Goal: Information Seeking & Learning: Find specific fact

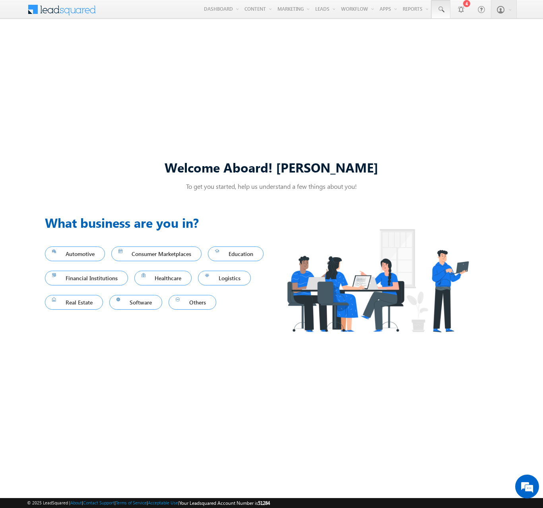
click at [441, 10] on span at bounding box center [441, 10] width 8 height 8
type input "8991291493"
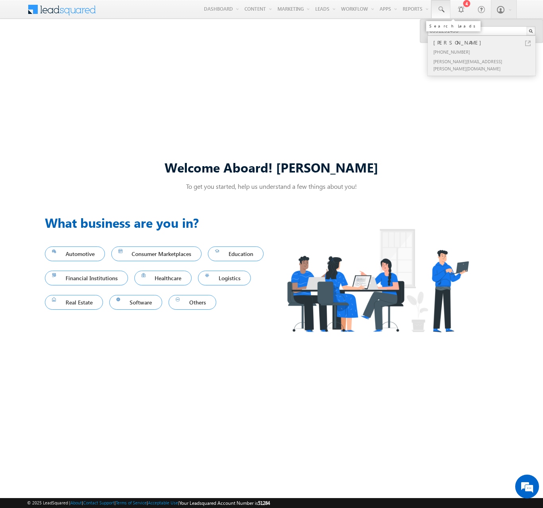
click at [485, 43] on div "[PERSON_NAME]" at bounding box center [485, 42] width 107 height 9
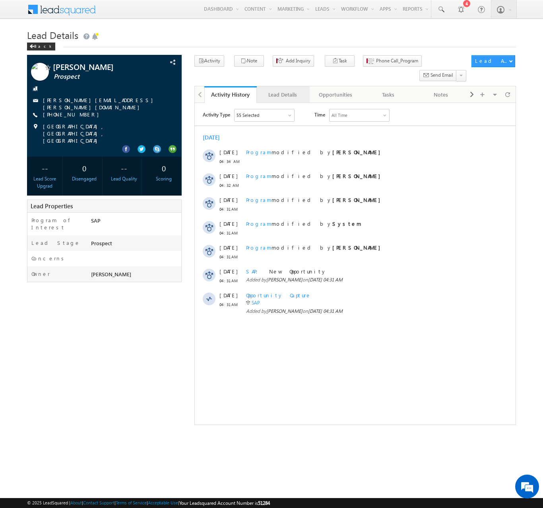
click at [283, 90] on div "Lead Details" at bounding box center [282, 95] width 39 height 10
